Goal: Task Accomplishment & Management: Manage account settings

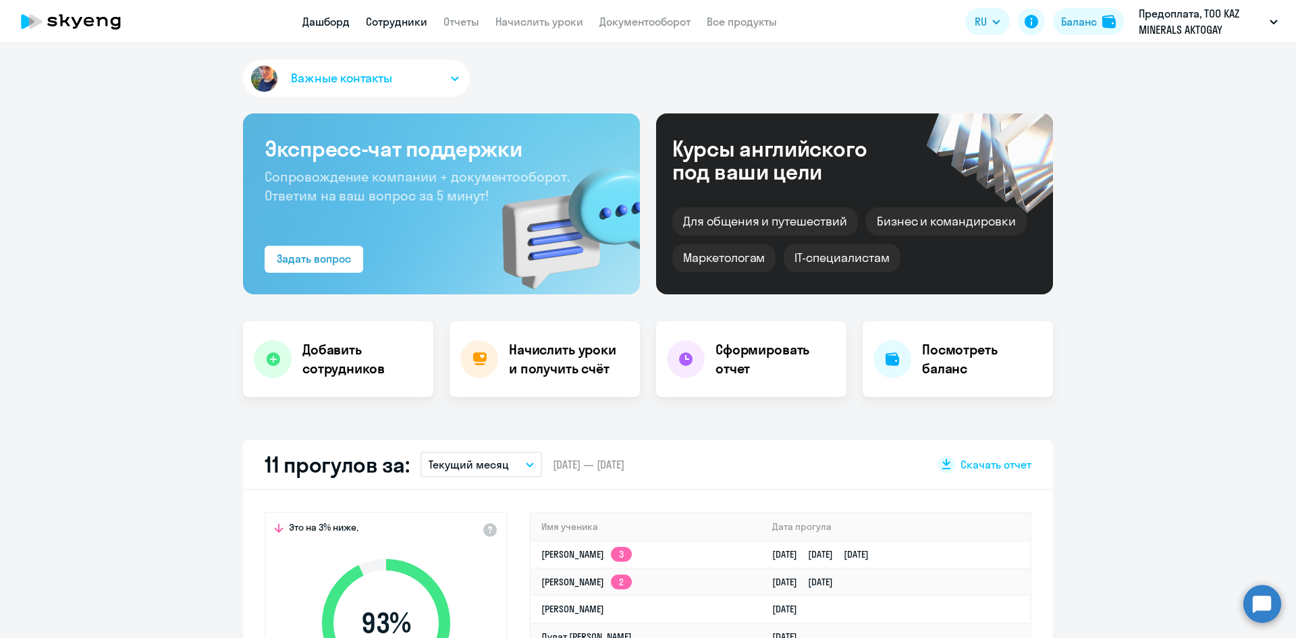
click at [400, 26] on link "Сотрудники" at bounding box center [396, 21] width 61 height 13
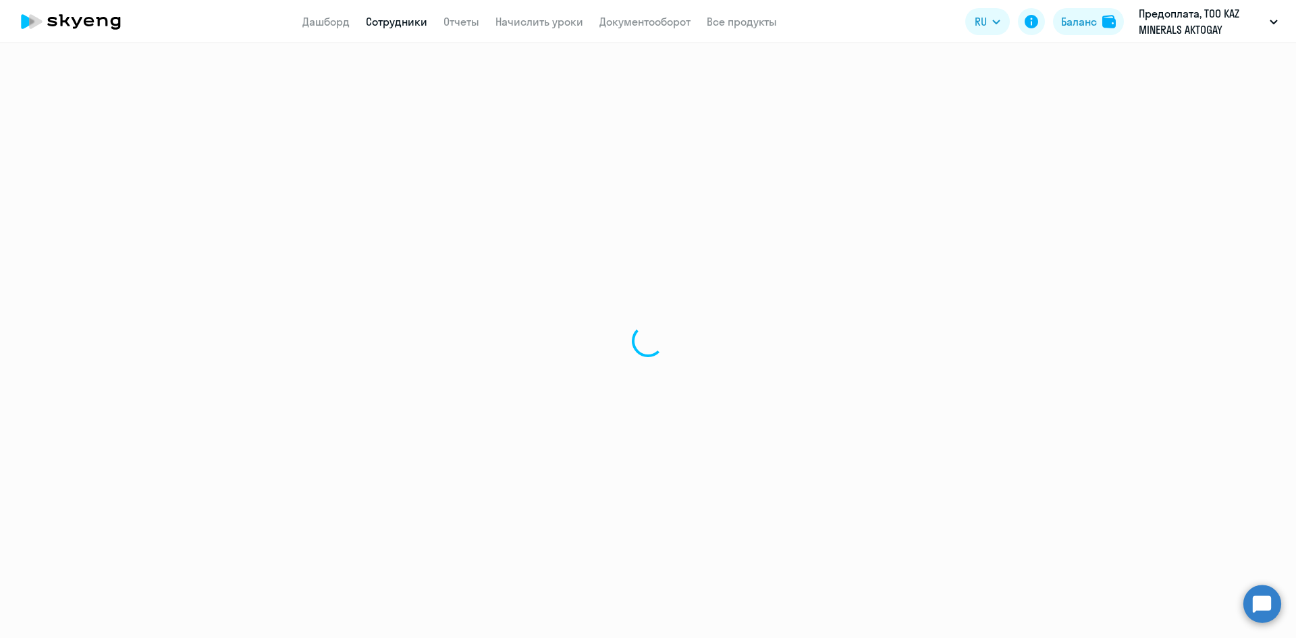
select select "30"
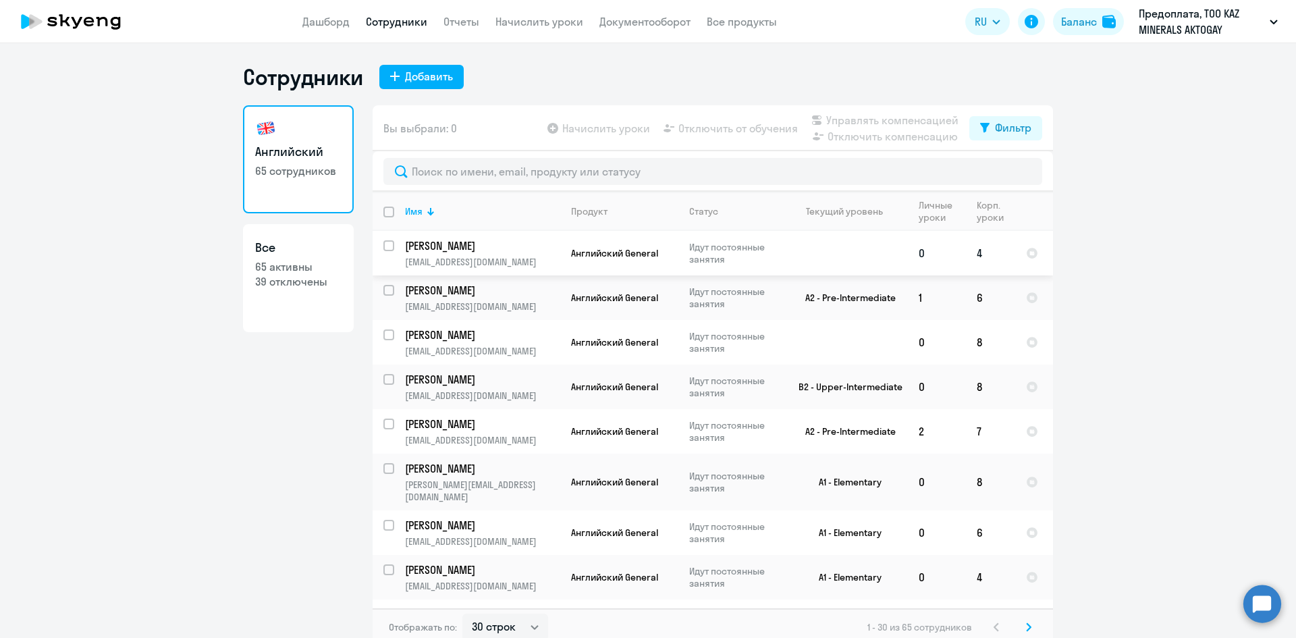
click at [383, 246] on input "select row 41441579" at bounding box center [396, 253] width 27 height 27
checkbox input "true"
click at [327, 28] on app-menu-item-link "Дашборд" at bounding box center [325, 21] width 47 height 17
click at [326, 26] on link "Дашборд" at bounding box center [325, 21] width 47 height 13
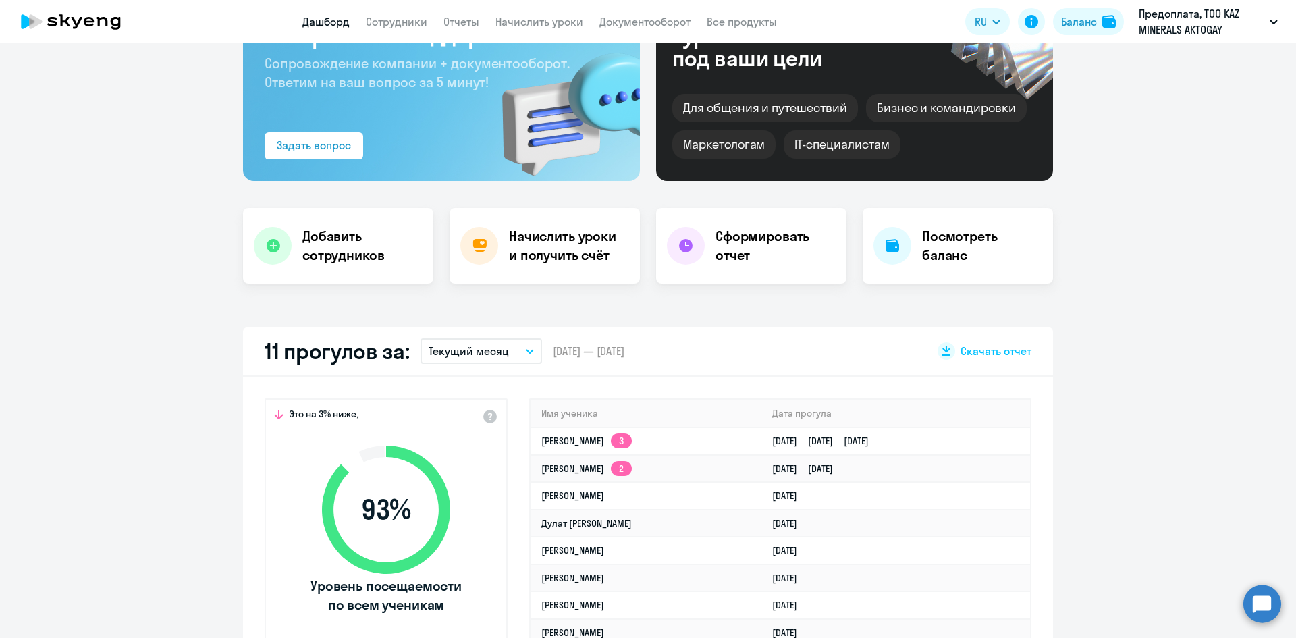
scroll to position [135, 0]
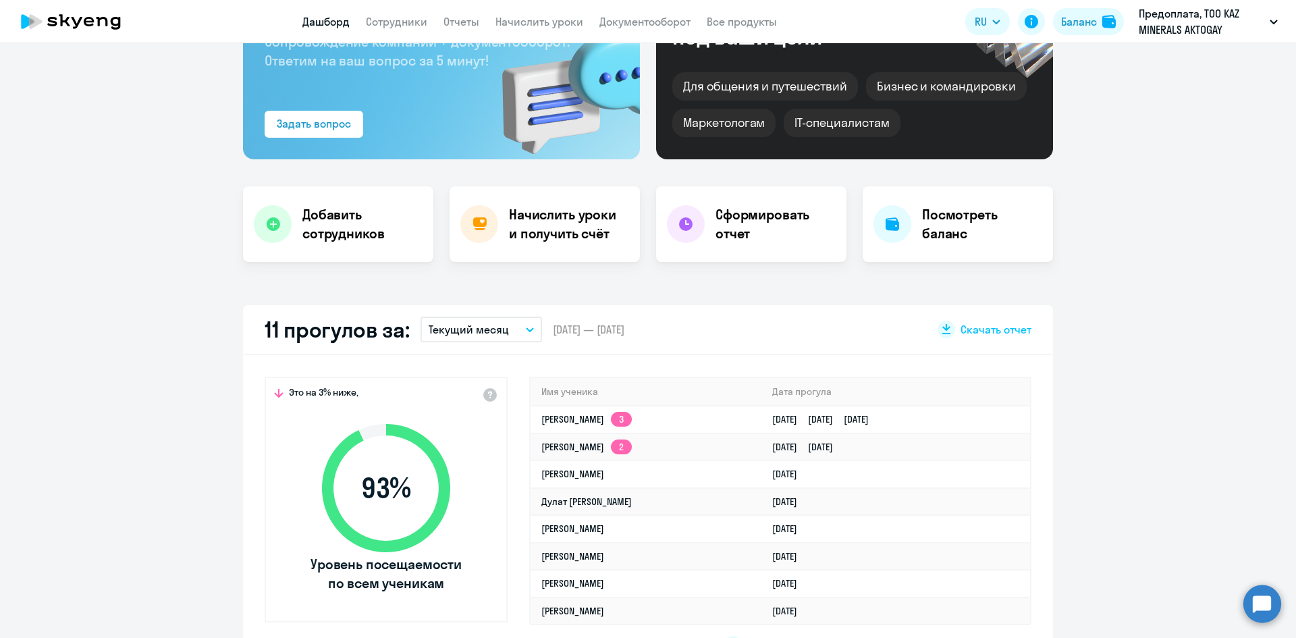
select select "30"
click at [385, 20] on link "Сотрудники" at bounding box center [396, 21] width 61 height 13
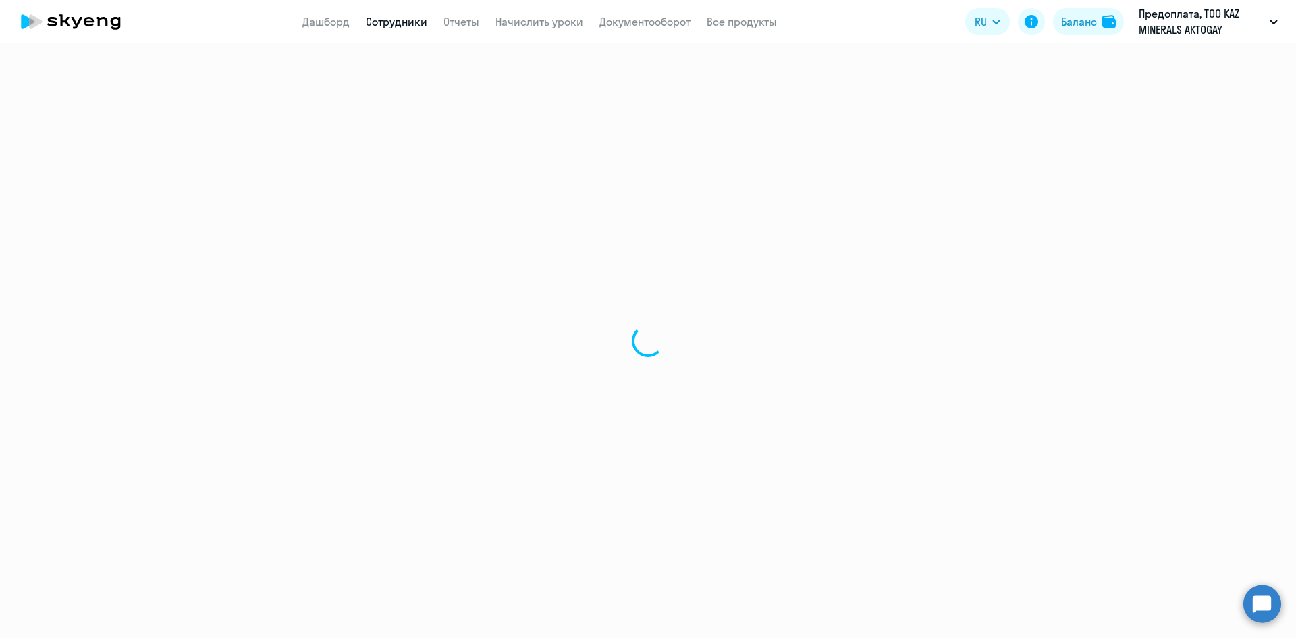
select select "30"
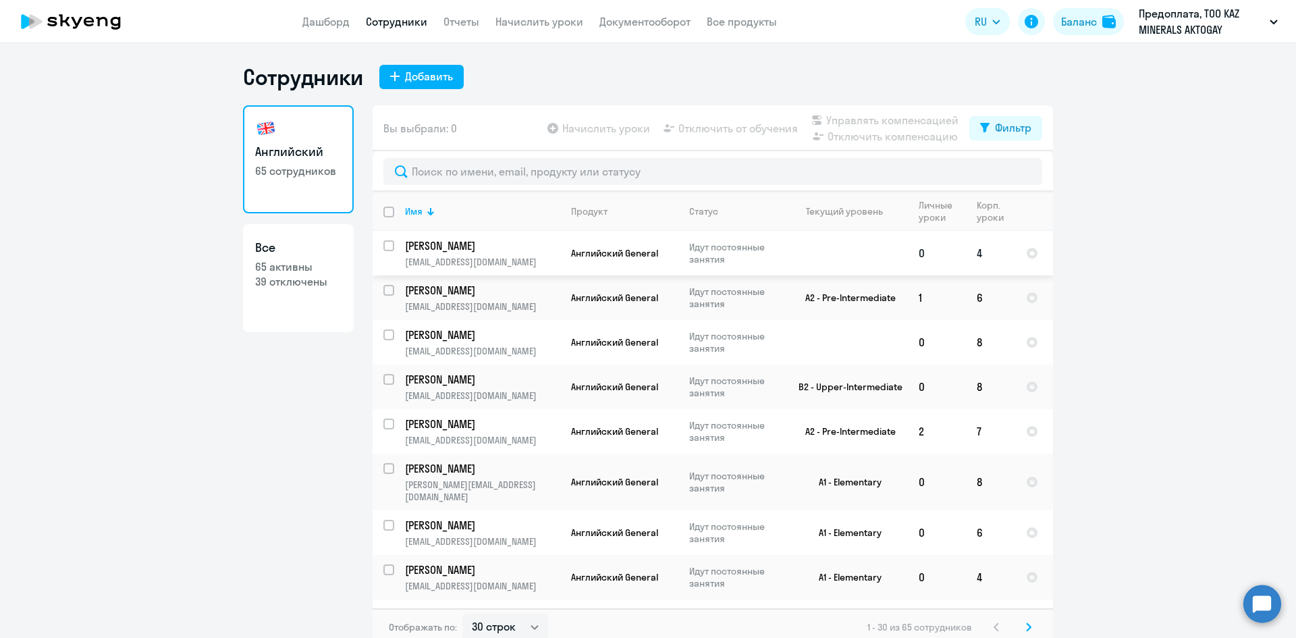
click at [394, 248] on td "[PERSON_NAME] [EMAIL_ADDRESS][DOMAIN_NAME]" at bounding box center [477, 253] width 166 height 45
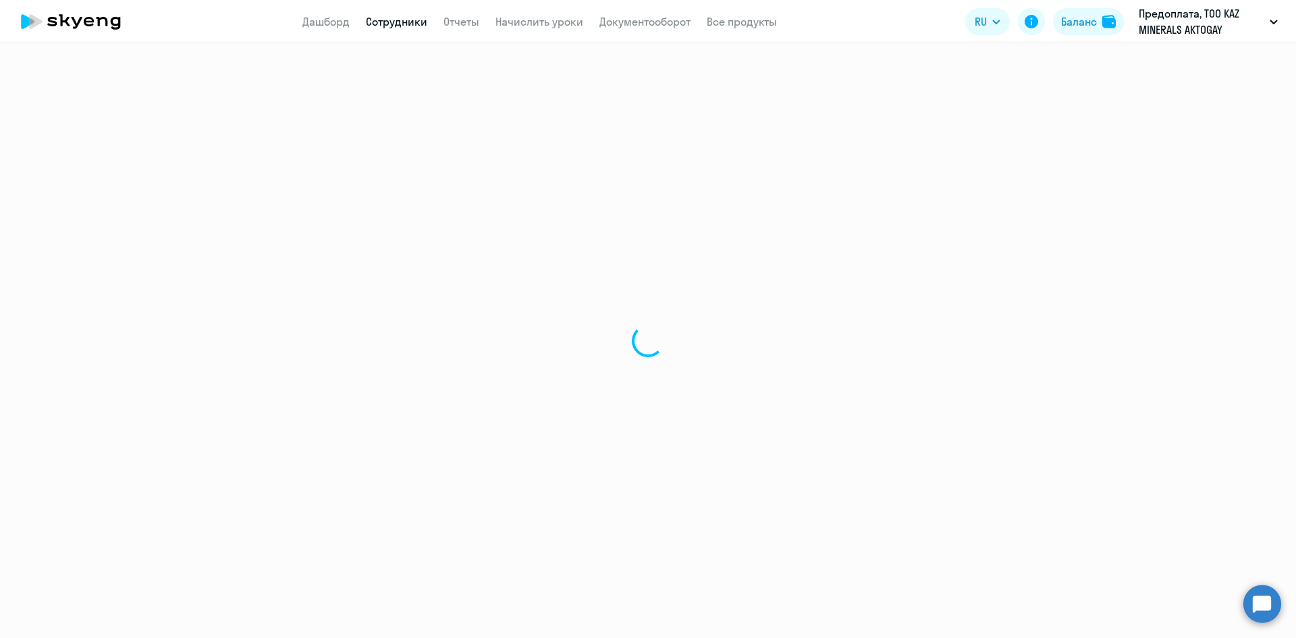
select select "english"
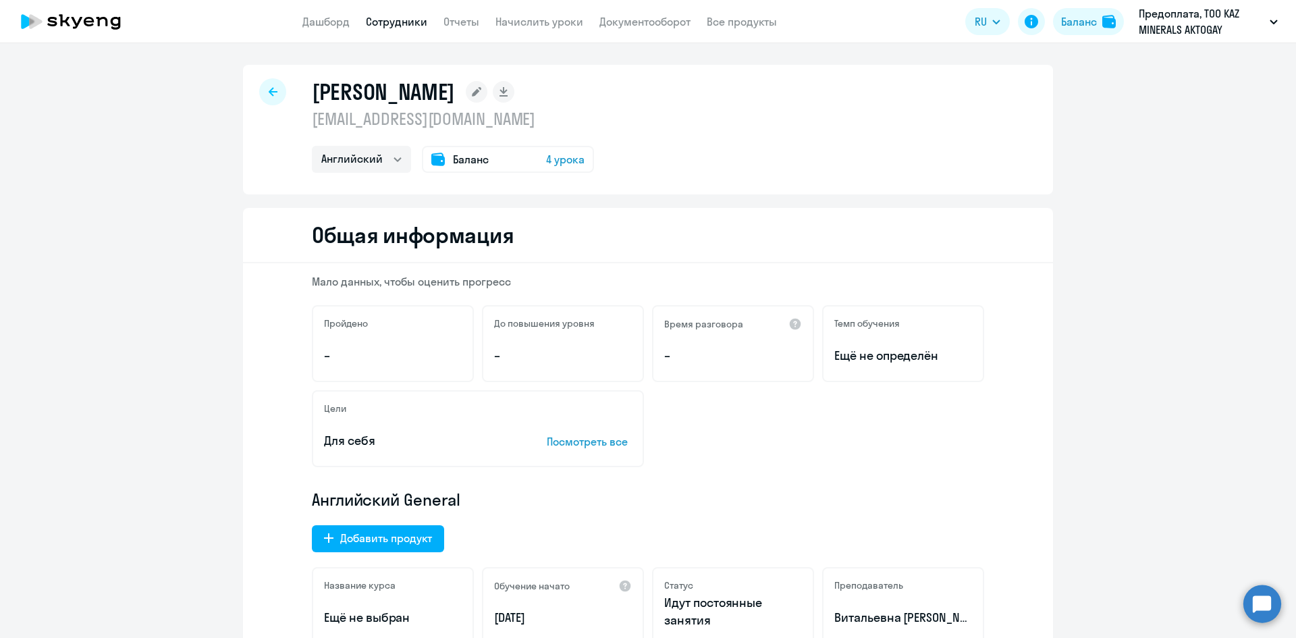
click at [272, 88] on div at bounding box center [272, 91] width 27 height 27
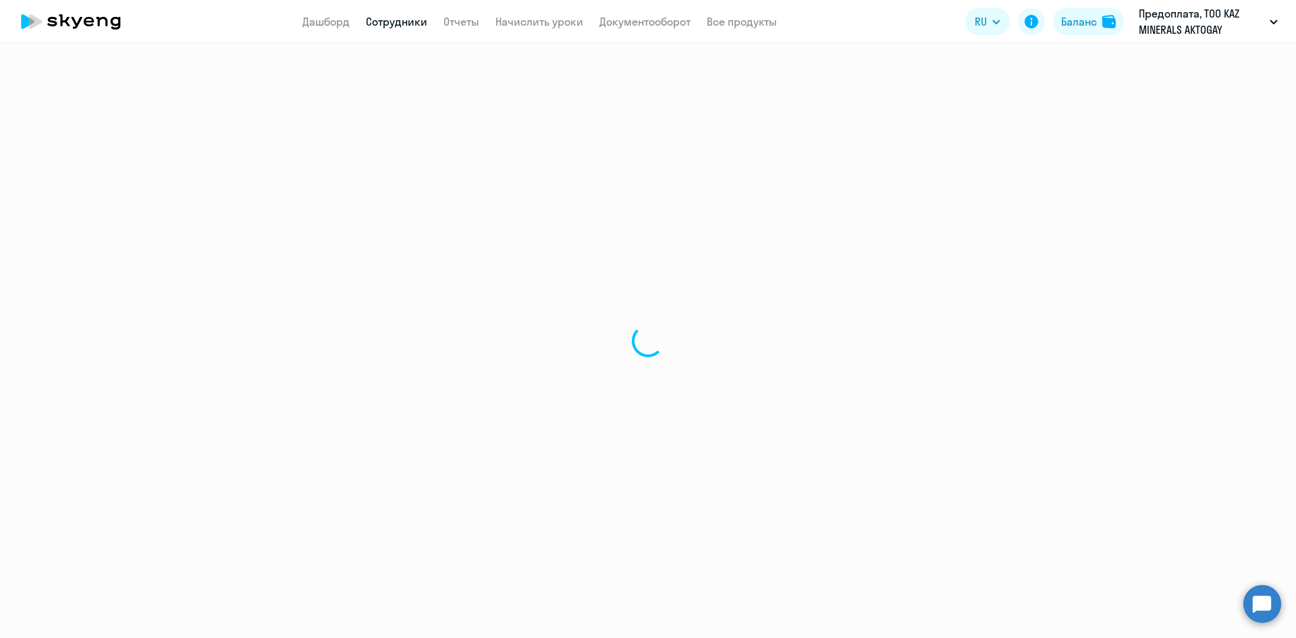
select select "30"
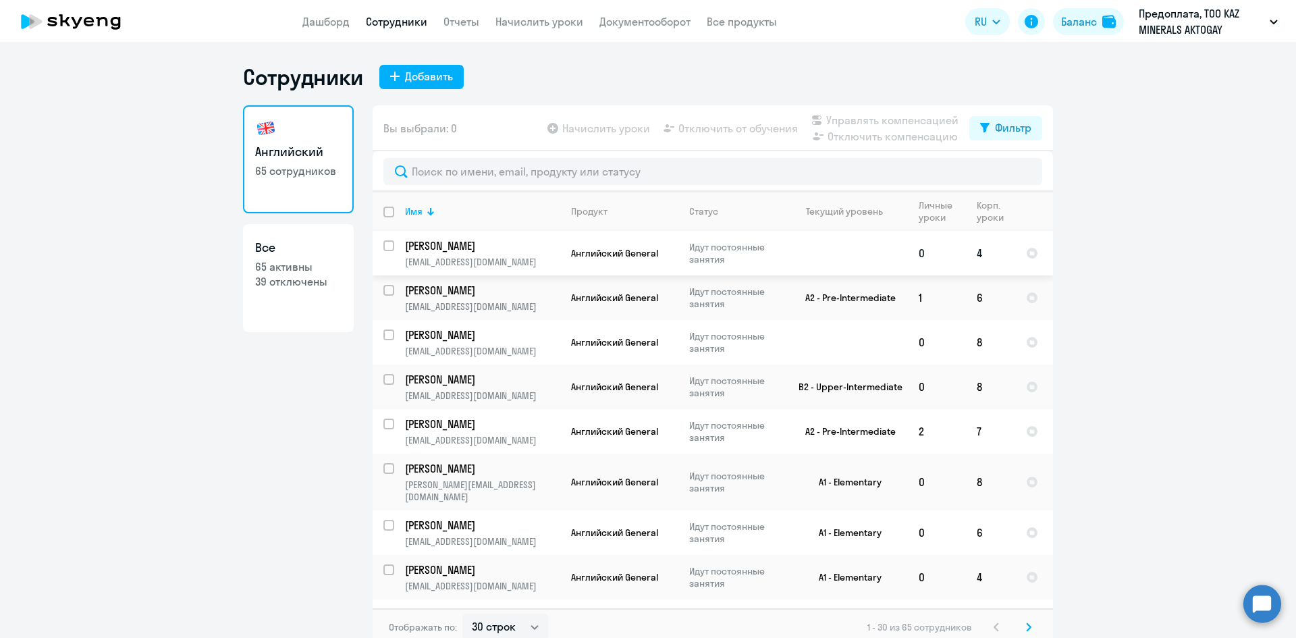
click at [383, 246] on input "select row 41441579" at bounding box center [396, 253] width 27 height 27
checkbox input "true"
click at [752, 123] on span "Отключить от обучения" at bounding box center [737, 128] width 119 height 16
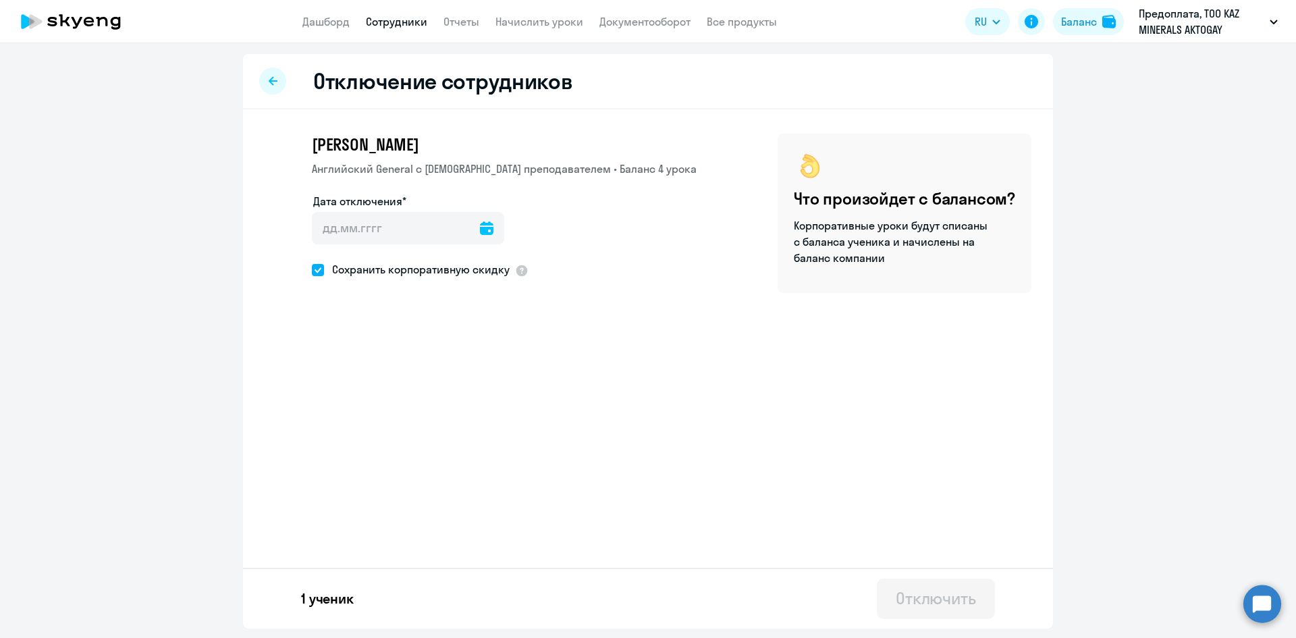
click at [480, 231] on icon at bounding box center [486, 227] width 13 height 13
click at [442, 379] on span "15" at bounding box center [439, 385] width 24 height 24
type input "[DATE]"
click at [942, 593] on div "Отключить" at bounding box center [936, 598] width 80 height 22
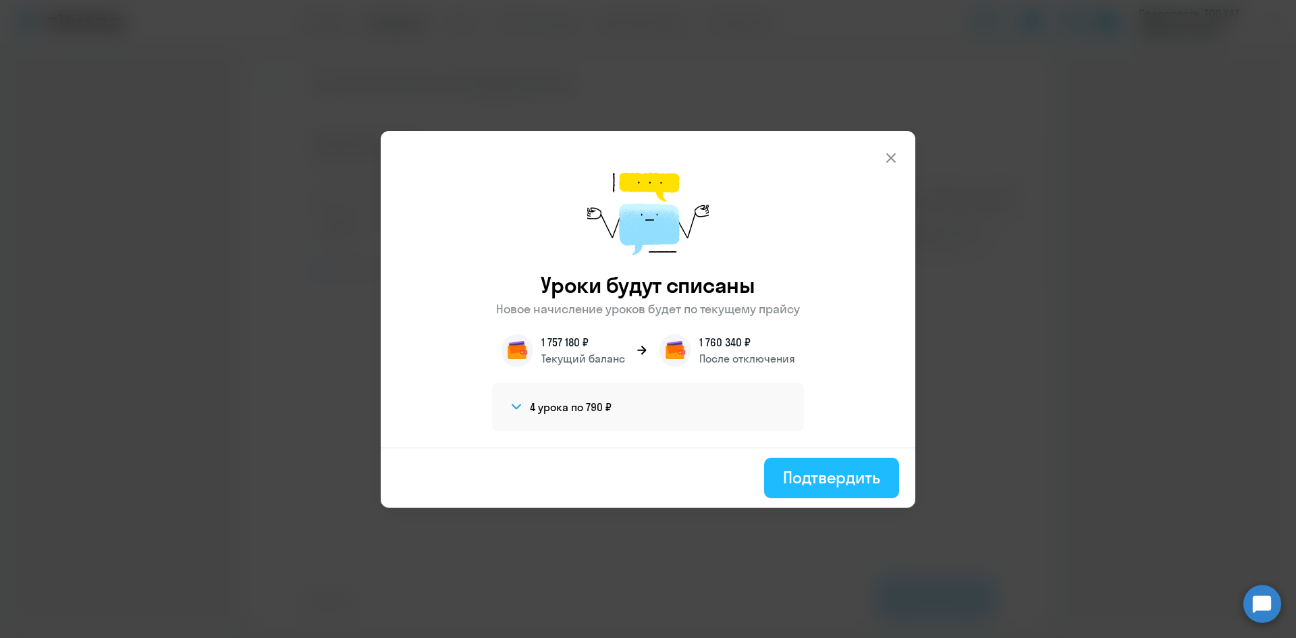
click at [865, 476] on div "Подтвердить" at bounding box center [831, 477] width 97 height 22
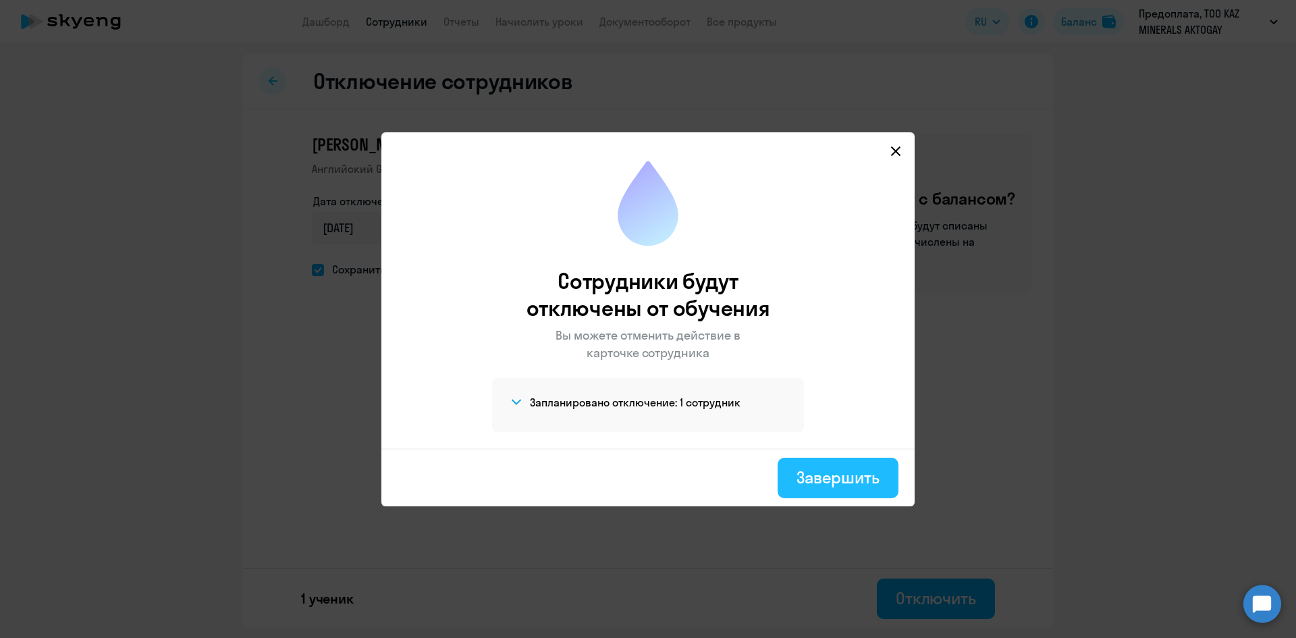
click at [833, 468] on div "Завершить" at bounding box center [837, 477] width 83 height 22
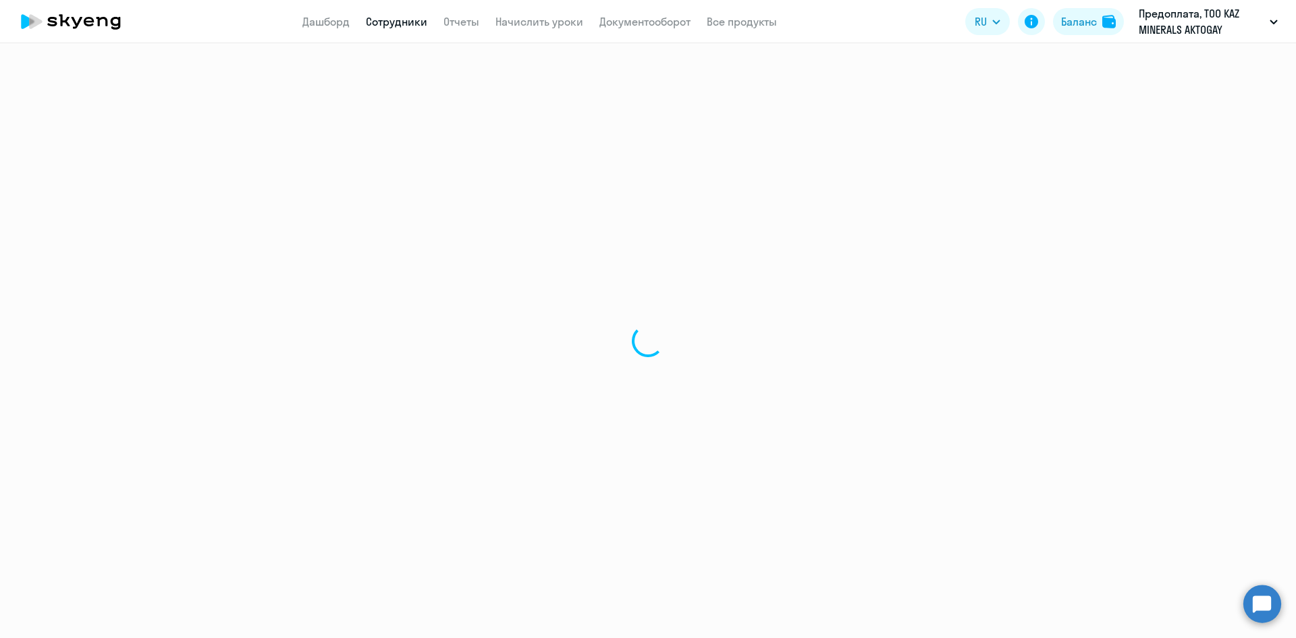
select select "30"
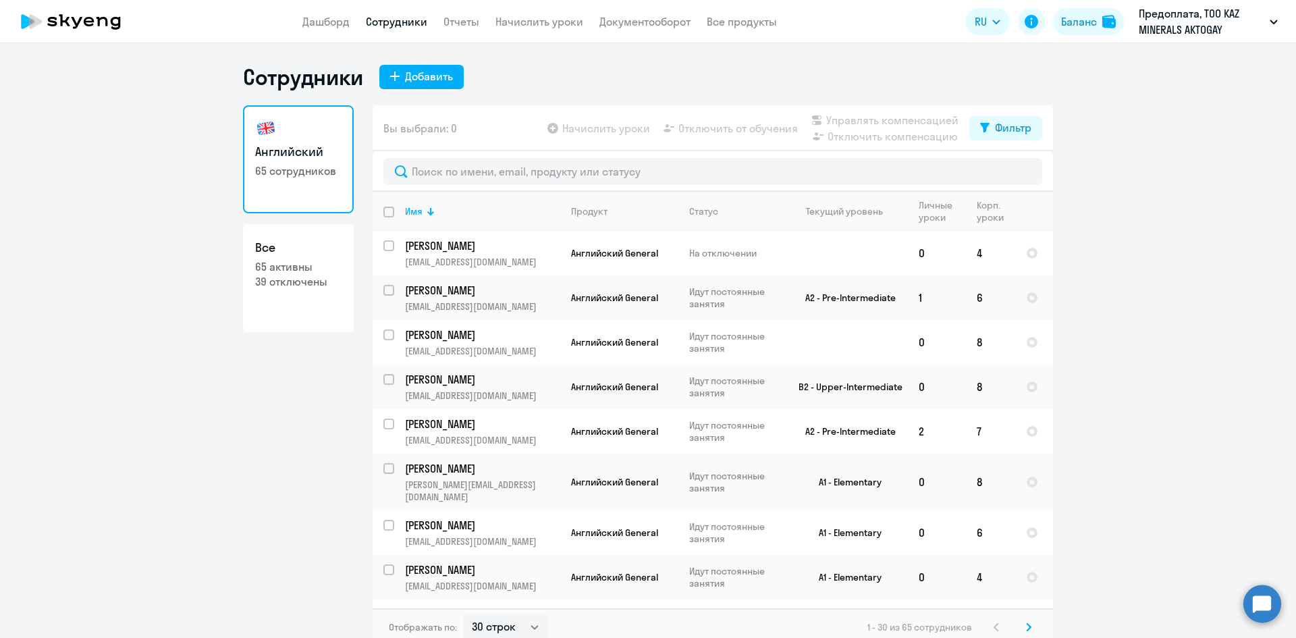
click at [207, 287] on ng-component "Сотрудники Добавить Английский 65 сотрудников Все 65 активны 39 отключены Вы вы…" at bounding box center [648, 354] width 1296 height 582
drag, startPoint x: 466, startPoint y: 242, endPoint x: 425, endPoint y: 244, distance: 41.3
click at [425, 244] on p "[PERSON_NAME]" at bounding box center [481, 245] width 153 height 15
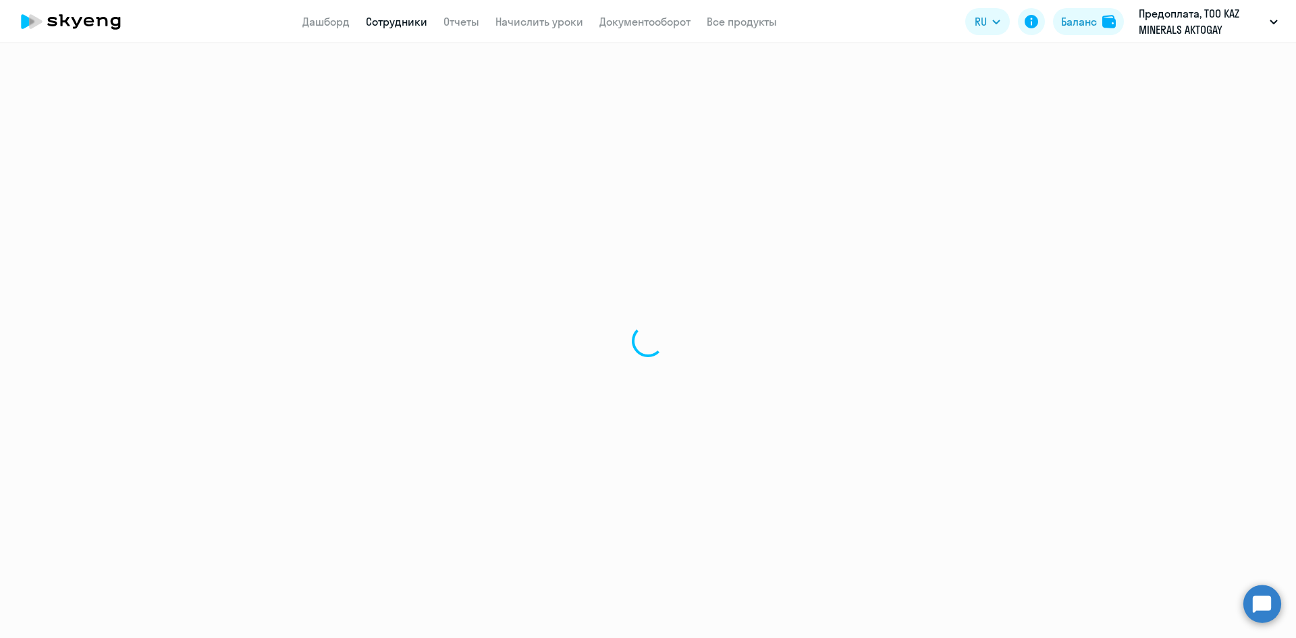
select select "english"
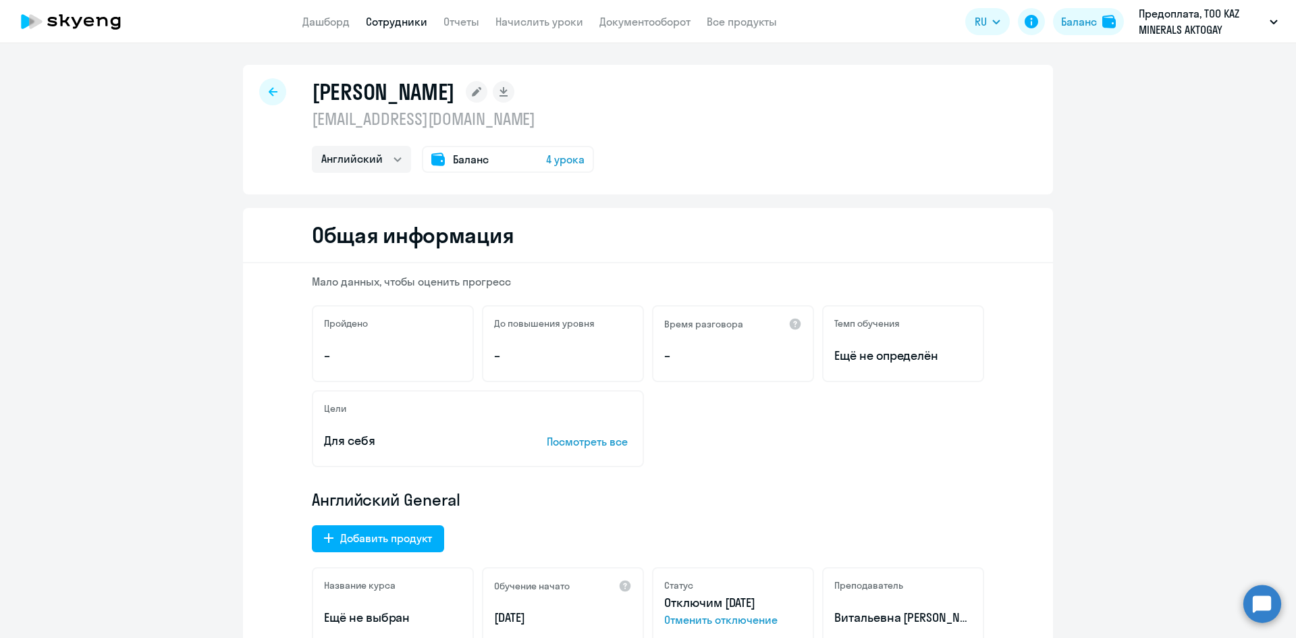
drag, startPoint x: 586, startPoint y: 93, endPoint x: 307, endPoint y: 98, distance: 279.4
click at [312, 98] on div "[PERSON_NAME]" at bounding box center [453, 91] width 282 height 27
copy h1 "[PERSON_NAME]"
click at [321, 22] on link "Дашборд" at bounding box center [325, 21] width 47 height 13
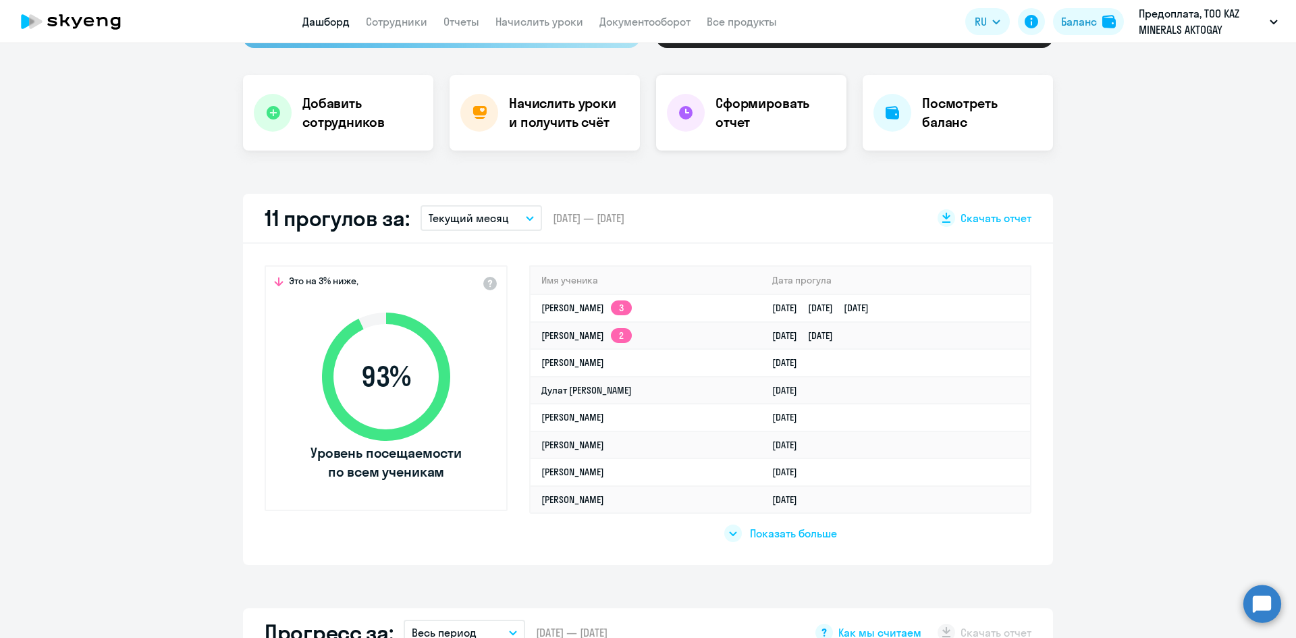
scroll to position [270, 0]
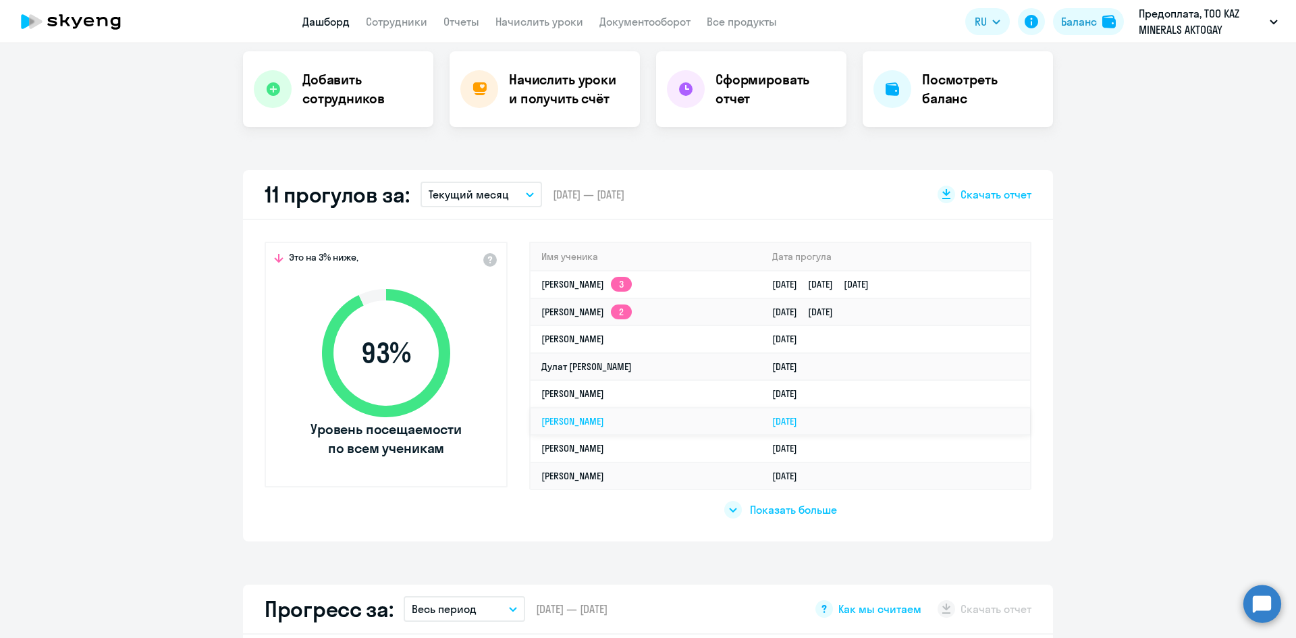
select select "30"
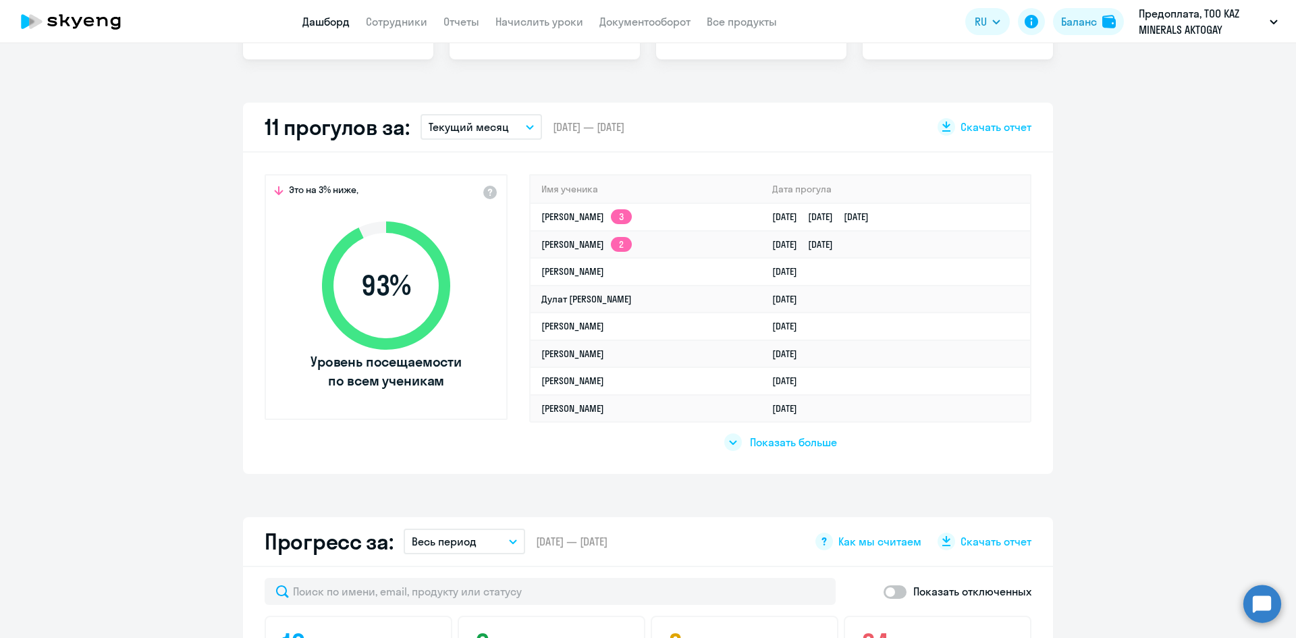
click at [730, 442] on icon at bounding box center [733, 442] width 7 height 3
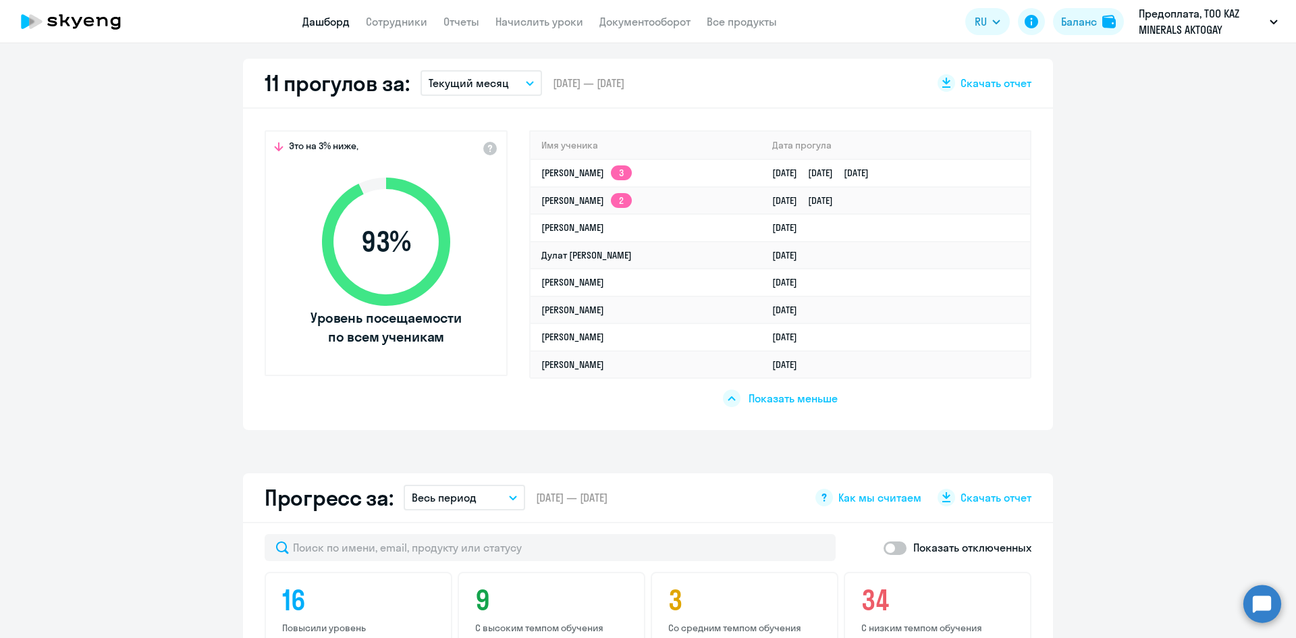
scroll to position [405, 0]
